Goal: Task Accomplishment & Management: Complete application form

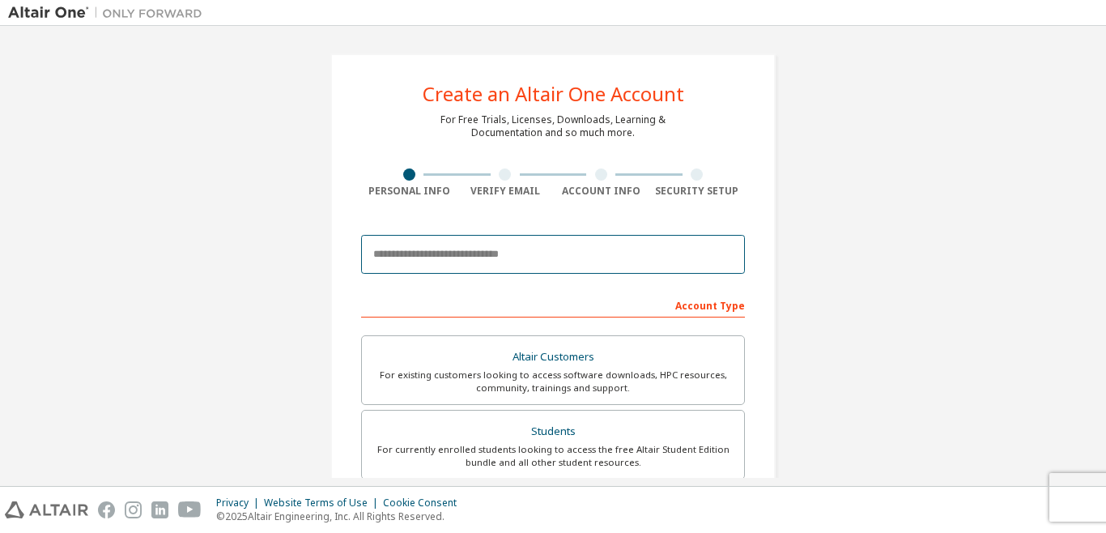
click at [518, 269] on input "email" at bounding box center [553, 254] width 384 height 39
click at [504, 267] on input "email" at bounding box center [553, 254] width 384 height 39
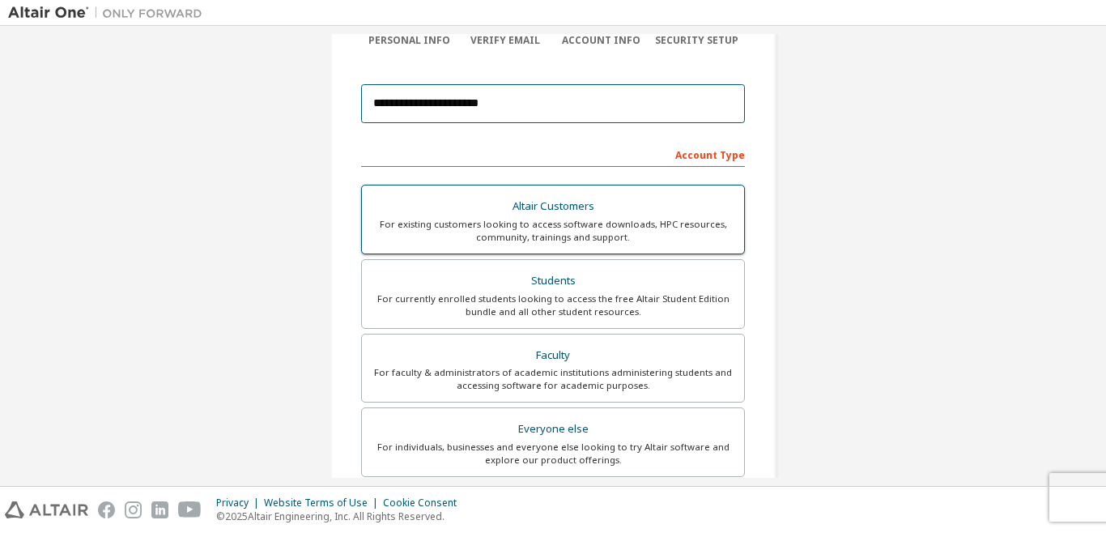
scroll to position [153, 0]
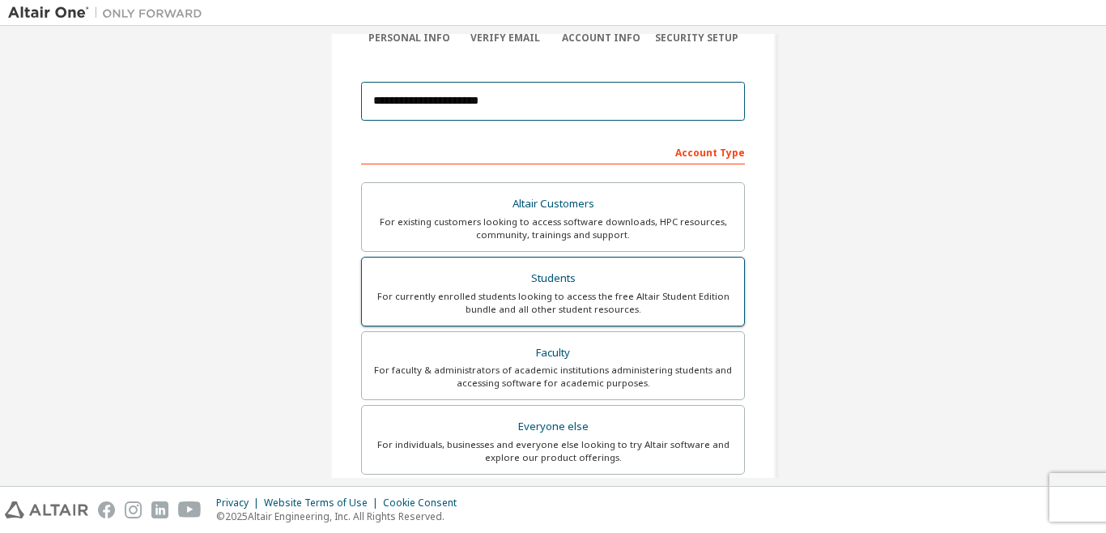
type input "**********"
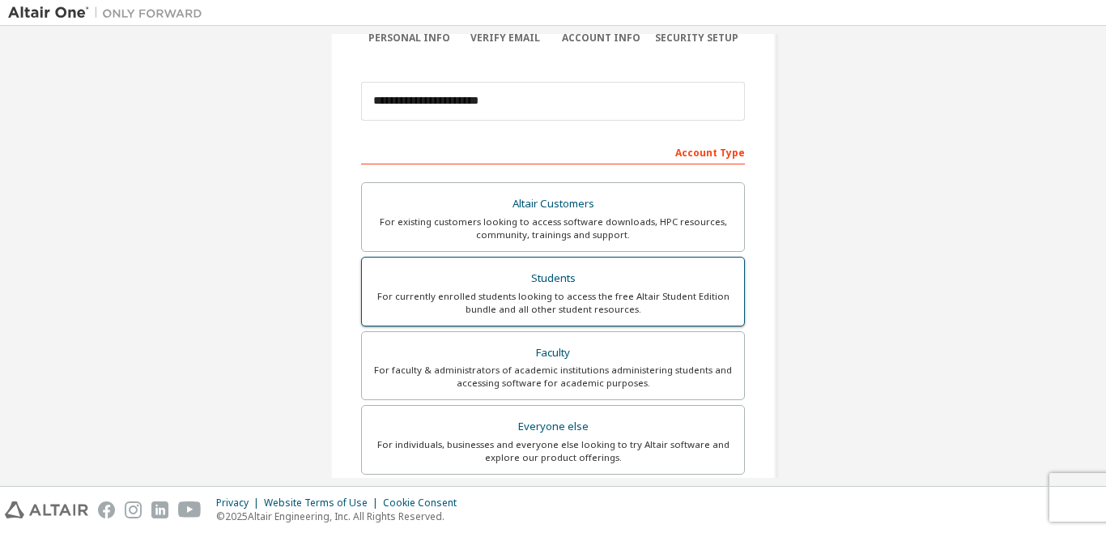
click at [529, 291] on div "For currently enrolled students looking to access the free Altair Student Editi…" at bounding box center [553, 303] width 363 height 26
click at [544, 277] on div "Students" at bounding box center [553, 278] width 363 height 23
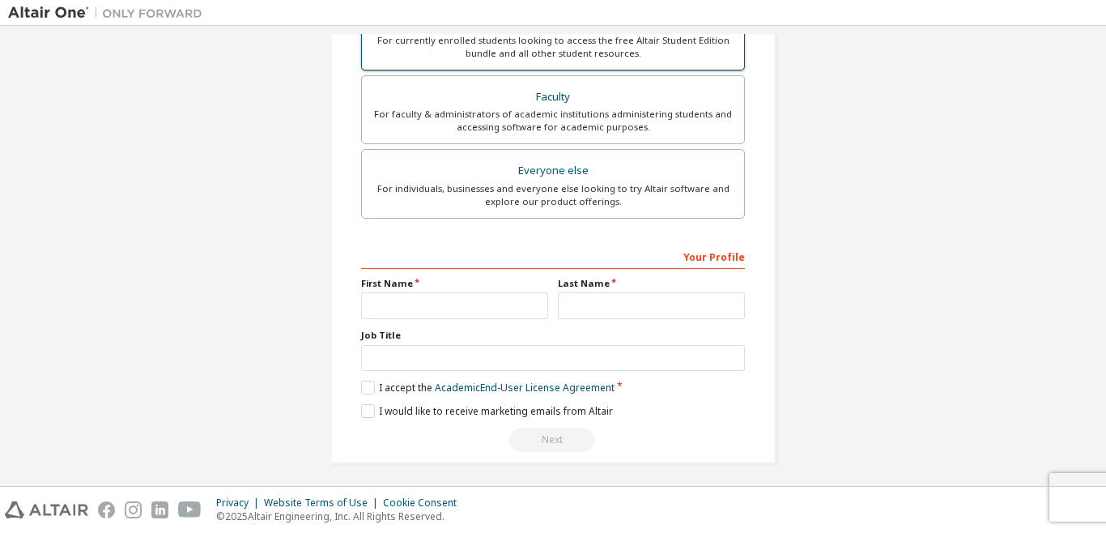
scroll to position [414, 0]
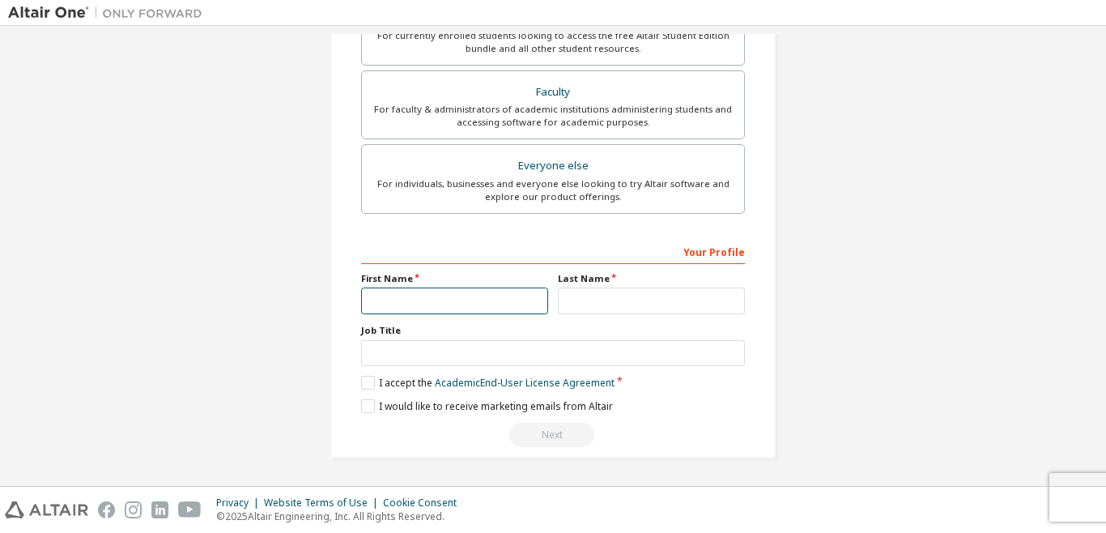
click at [508, 303] on input "text" at bounding box center [454, 300] width 187 height 27
click at [488, 301] on input "text" at bounding box center [454, 300] width 187 height 27
type input "*"
type input "*****"
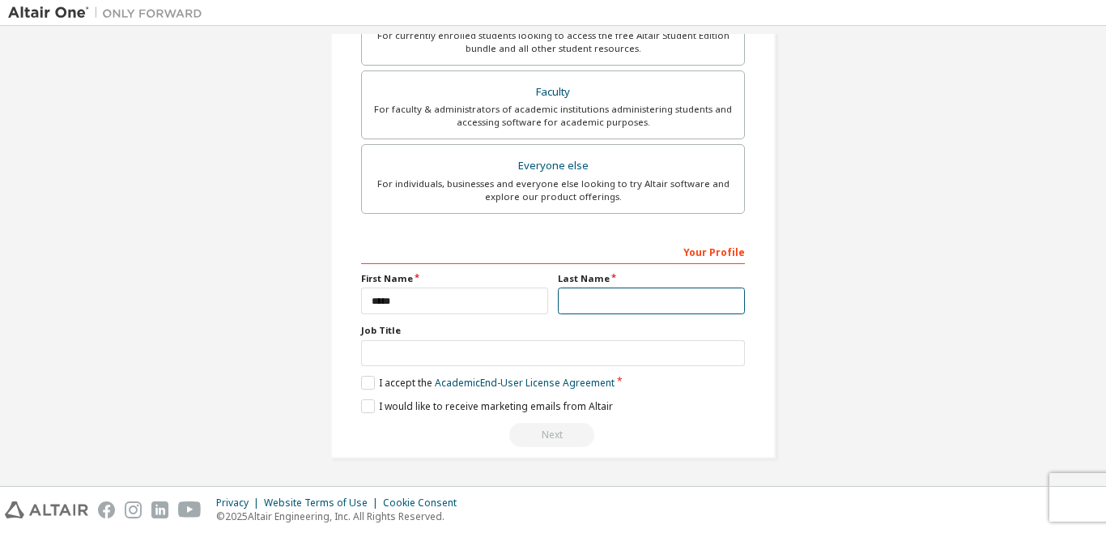
click at [561, 300] on input "text" at bounding box center [651, 300] width 187 height 27
type input "**********"
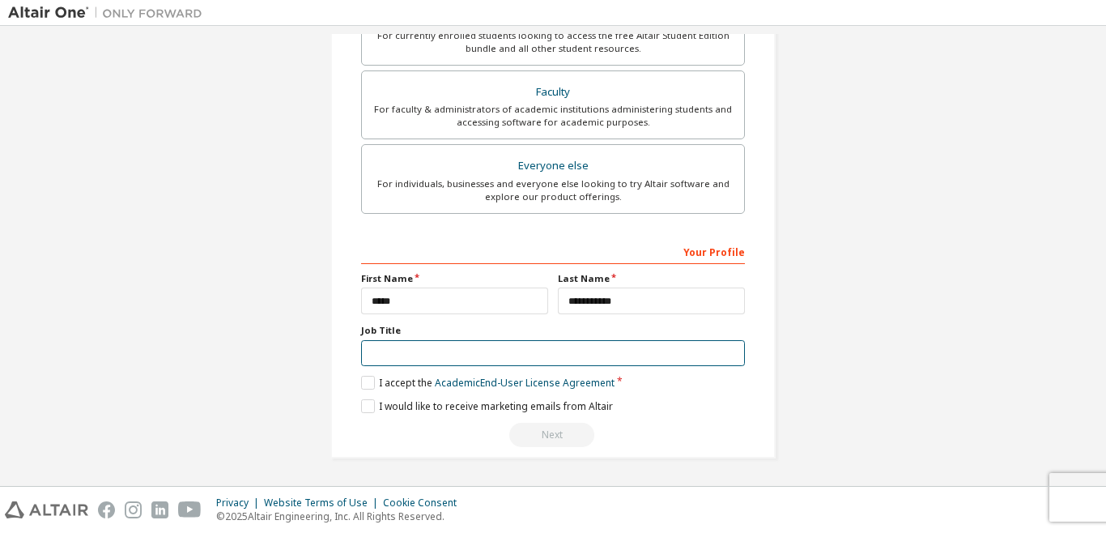
click at [546, 351] on input "text" at bounding box center [553, 353] width 384 height 27
type input "*******"
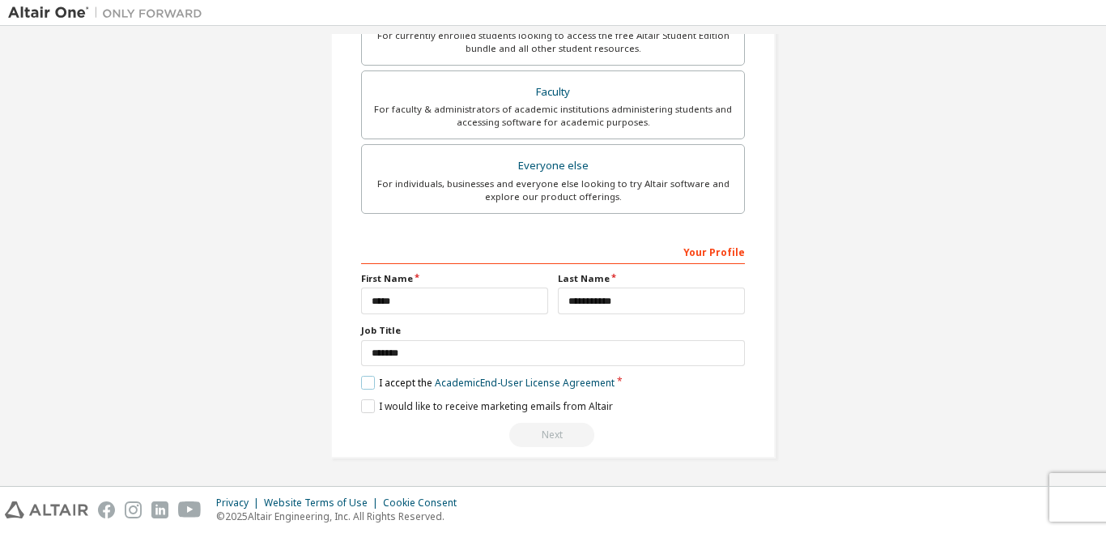
click at [366, 385] on label "I accept the Academic End-User License Agreement" at bounding box center [487, 383] width 253 height 14
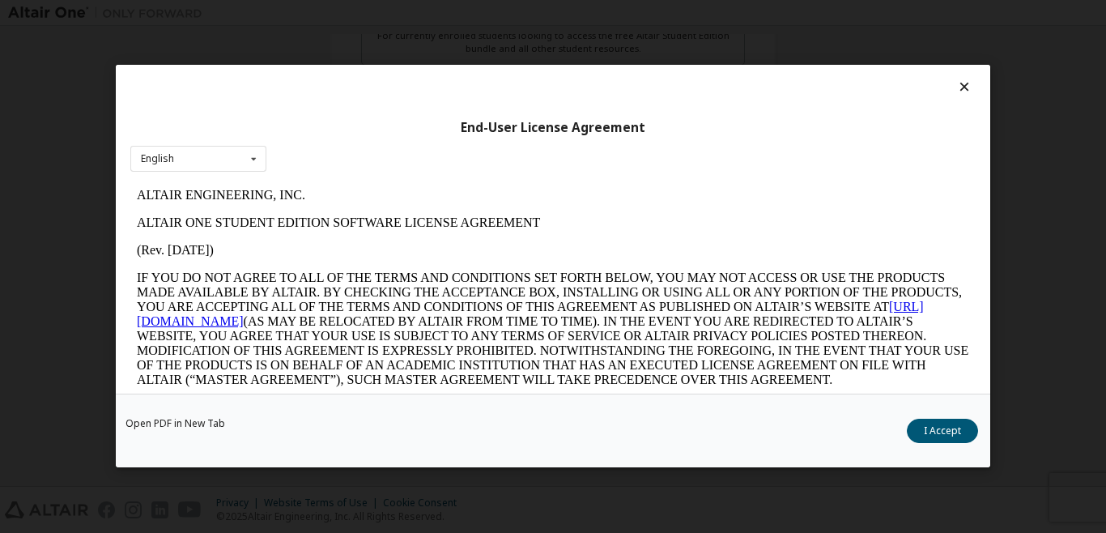
scroll to position [0, 0]
click at [234, 157] on div "English English" at bounding box center [198, 159] width 136 height 27
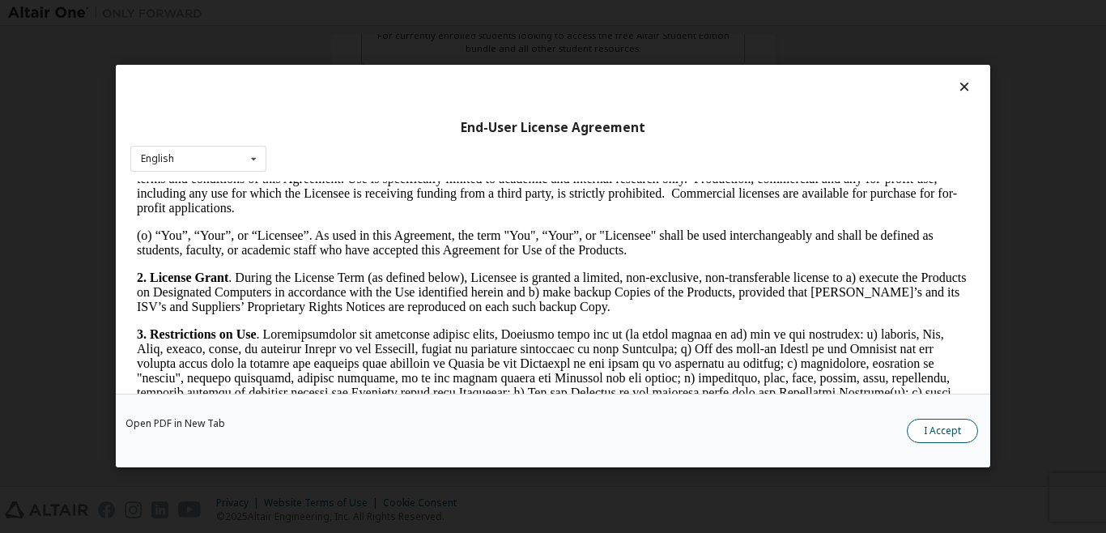
scroll to position [903, 0]
click at [955, 437] on button "I Accept" at bounding box center [942, 431] width 71 height 24
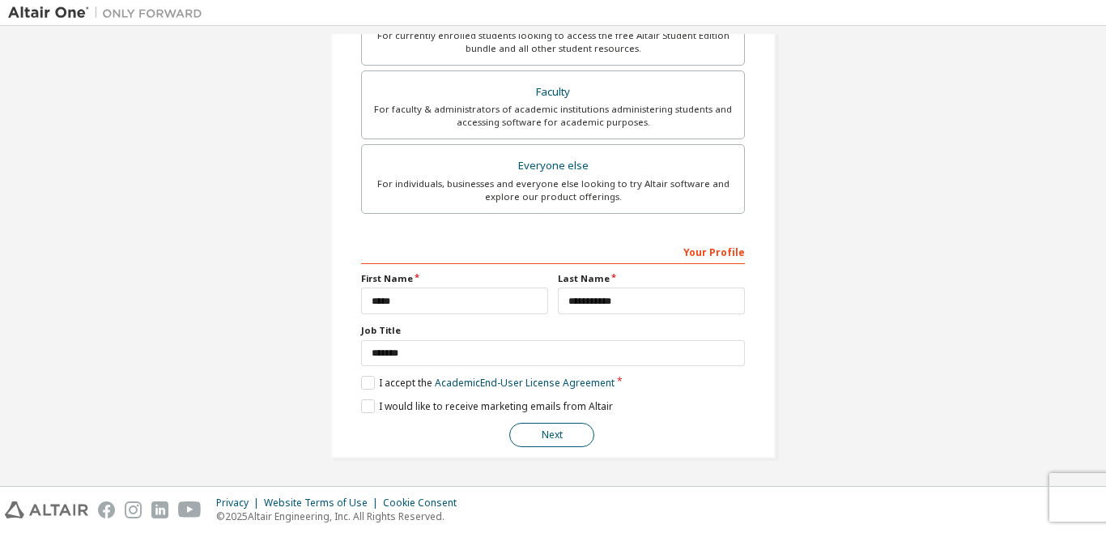
click at [565, 436] on button "Next" at bounding box center [551, 435] width 85 height 24
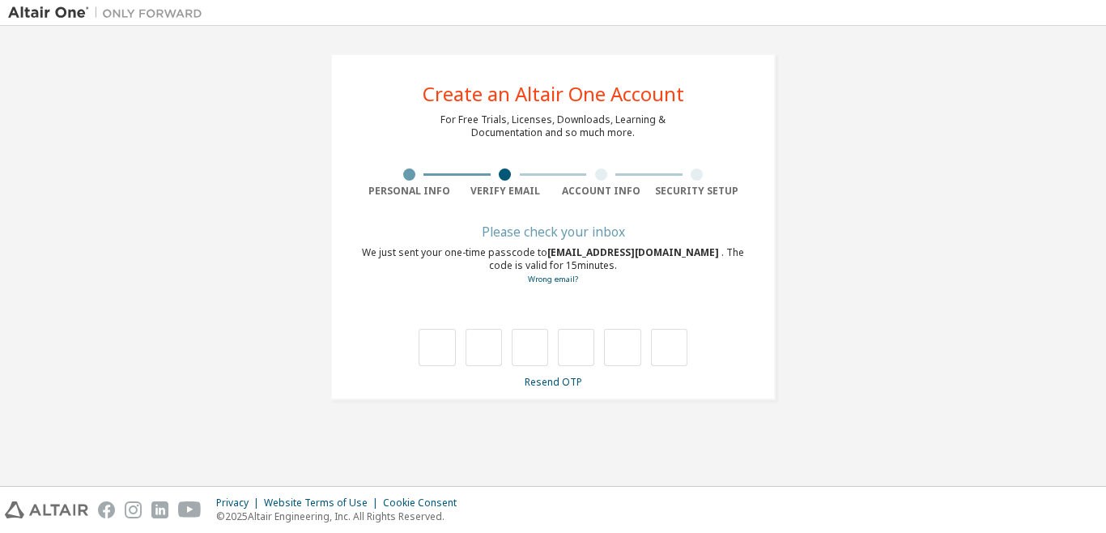
scroll to position [0, 0]
type input "*"
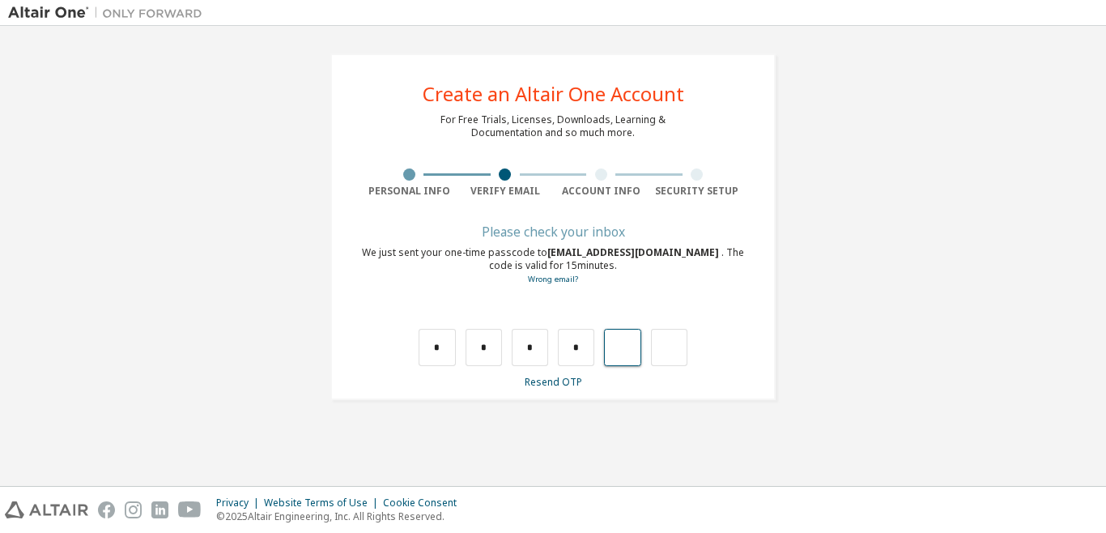
type input "*"
